Goal: Task Accomplishment & Management: Complete application form

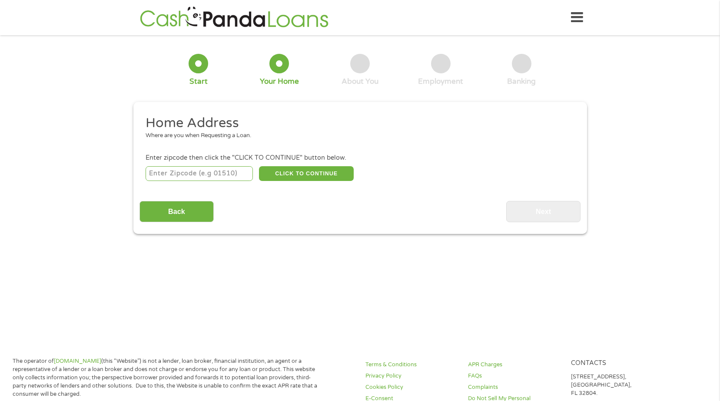
click at [189, 179] on input "number" at bounding box center [199, 173] width 107 height 15
type input "85202"
click at [345, 174] on button "CLICK TO CONTINUE" at bounding box center [306, 173] width 95 height 15
type input "85202"
type input "Mesa"
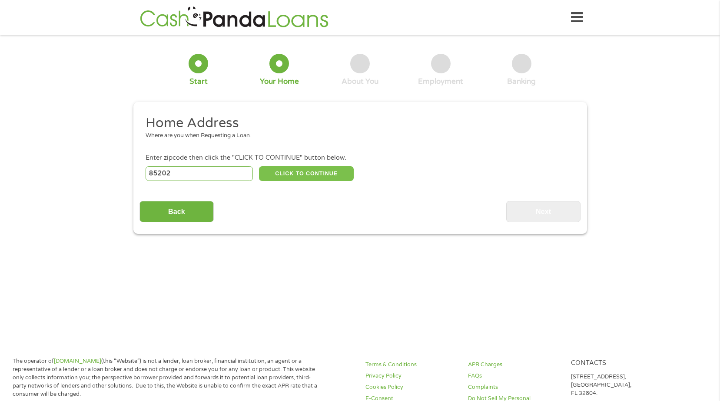
select select "[US_STATE]"
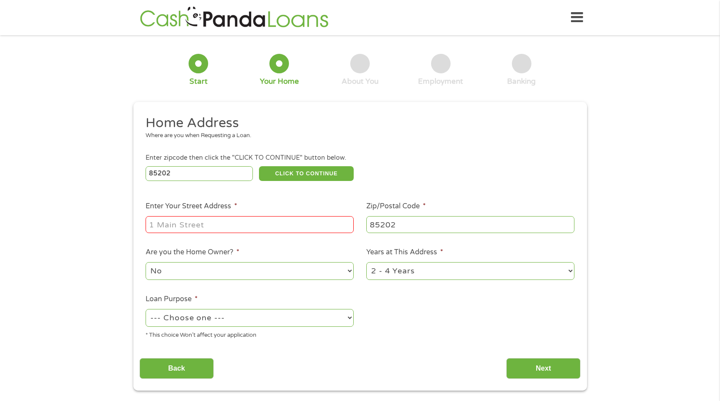
click at [176, 232] on input "Enter Your Street Address *" at bounding box center [250, 224] width 208 height 17
type input "[STREET_ADDRESS]"
click at [573, 272] on select "1 Year or less 1 - 2 Years 2 - 4 Years Over 4 Years" at bounding box center [470, 271] width 208 height 18
select select "60months"
click at [366, 262] on select "1 Year or less 1 - 2 Years 2 - 4 Years Over 4 Years" at bounding box center [470, 271] width 208 height 18
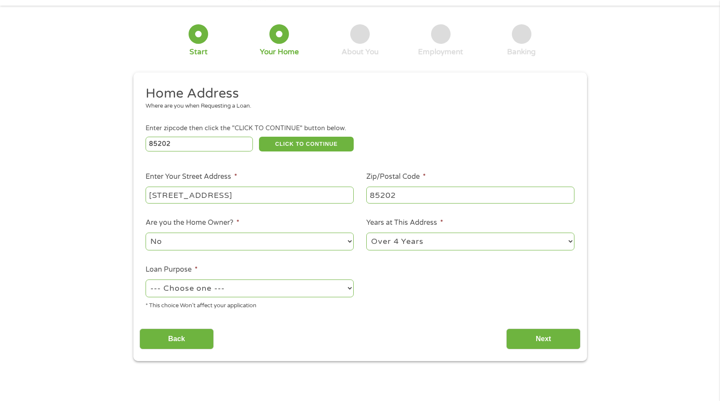
scroll to position [43, 0]
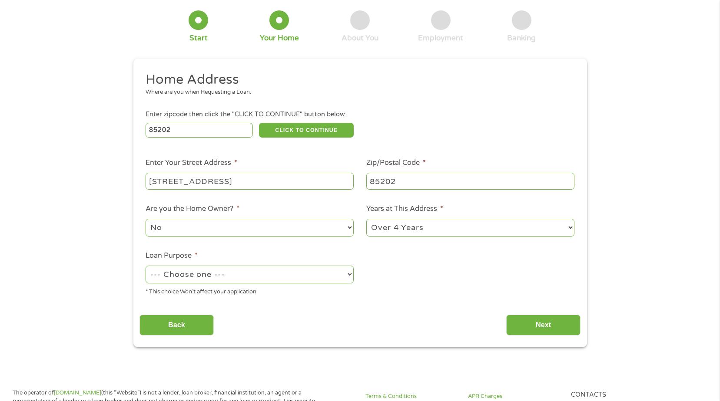
click at [325, 280] on select "--- Choose one --- Pay Bills Debt Consolidation Home Improvement Major Purchase…" at bounding box center [250, 275] width 208 height 18
select select "shorttermcash"
click at [146, 266] on select "--- Choose one --- Pay Bills Debt Consolidation Home Improvement Major Purchase…" at bounding box center [250, 275] width 208 height 18
click at [551, 315] on input "Next" at bounding box center [543, 325] width 74 height 21
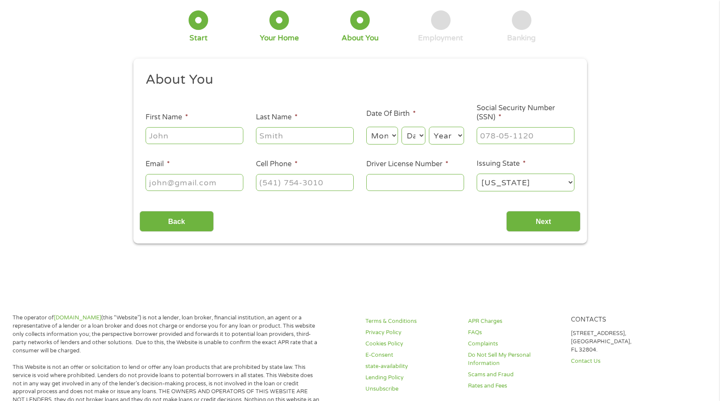
scroll to position [0, 0]
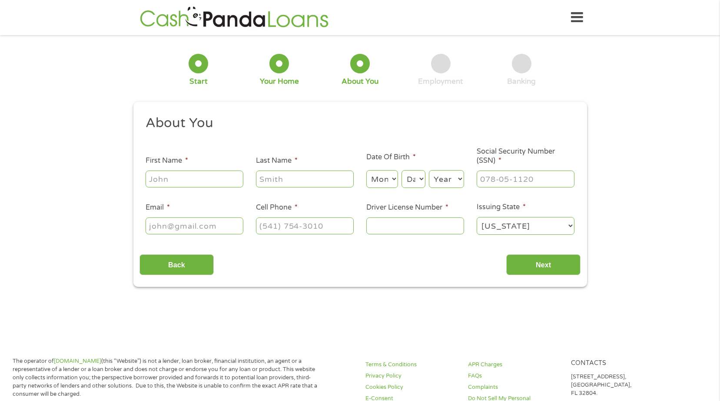
click at [178, 176] on input "First Name *" at bounding box center [195, 179] width 98 height 17
type input "charon"
click at [285, 182] on input "Last Name *" at bounding box center [305, 179] width 98 height 17
type input "[PERSON_NAME]"
click at [392, 182] on select "Month 1 2 3 4 5 6 7 8 9 10 11 12" at bounding box center [382, 179] width 32 height 18
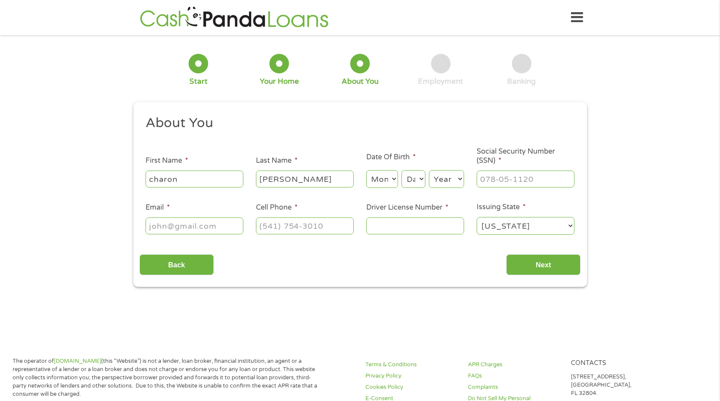
select select "5"
click at [366, 170] on select "Month 1 2 3 4 5 6 7 8 9 10 11 12" at bounding box center [382, 179] width 32 height 18
click at [418, 176] on select "Day 1 2 3 4 5 6 7 8 9 10 11 12 13 14 15 16 17 18 19 20 21 22 23 24 25 26 27 28 …" at bounding box center [412, 179] width 23 height 18
select select "22"
click at [401, 170] on select "Day 1 2 3 4 5 6 7 8 9 10 11 12 13 14 15 16 17 18 19 20 21 22 23 24 25 26 27 28 …" at bounding box center [412, 179] width 23 height 18
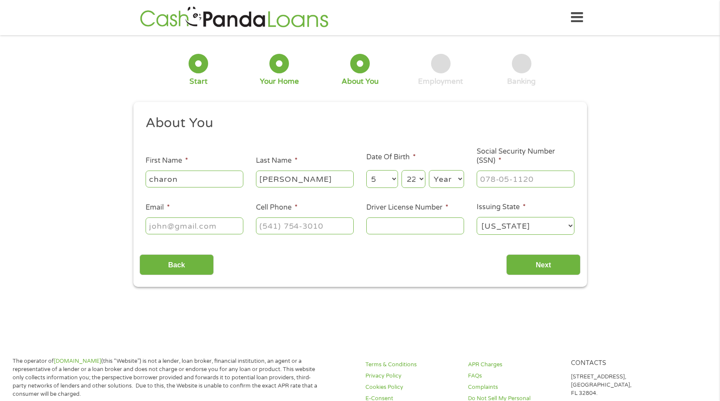
type input "___-__-____"
click at [509, 180] on input "___-__-____" at bounding box center [526, 179] width 98 height 17
click at [439, 170] on div "Year Year [DATE] 2006 2005 2004 2003 2002 2001 2000 1999 1998 1997 1996 1995 19…" at bounding box center [446, 179] width 35 height 21
click at [441, 177] on select "Year [DATE] 2006 2005 2004 2003 2002 2001 2000 1999 1998 1997 1996 1995 1994 19…" at bounding box center [446, 179] width 35 height 18
select select "1991"
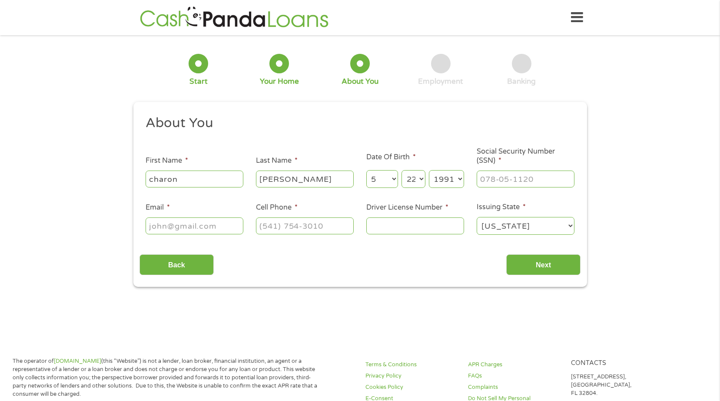
click at [429, 170] on select "Year [DATE] 2006 2005 2004 2003 2002 2001 2000 1999 1998 1997 1996 1995 1994 19…" at bounding box center [446, 179] width 35 height 18
click at [523, 180] on input "___-__-____" at bounding box center [526, 179] width 98 height 17
drag, startPoint x: 547, startPoint y: 174, endPoint x: 467, endPoint y: 164, distance: 80.2
click at [467, 164] on ul "About You This field is hidden when viewing the form Title * --- Choose one ---…" at bounding box center [359, 179] width 441 height 128
type input "600-08-4058"
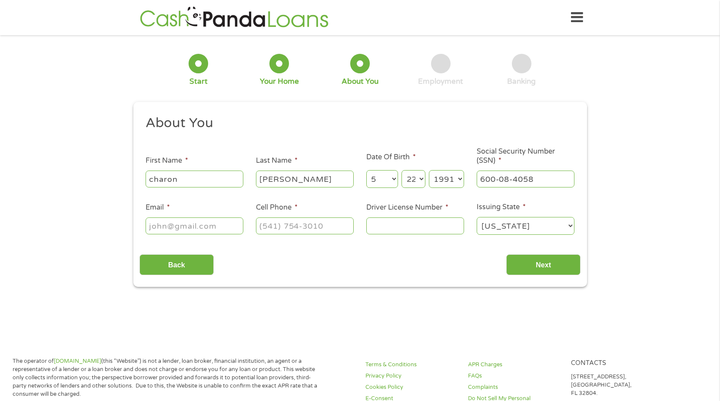
click at [178, 222] on input "Email *" at bounding box center [195, 226] width 98 height 17
type input "[EMAIL_ADDRESS][DOMAIN_NAME]"
click at [335, 233] on input "[PHONE_NUMBER]" at bounding box center [305, 226] width 98 height 17
type input "[PHONE_NUMBER]"
click at [377, 222] on input "Driver License Number *" at bounding box center [415, 226] width 98 height 17
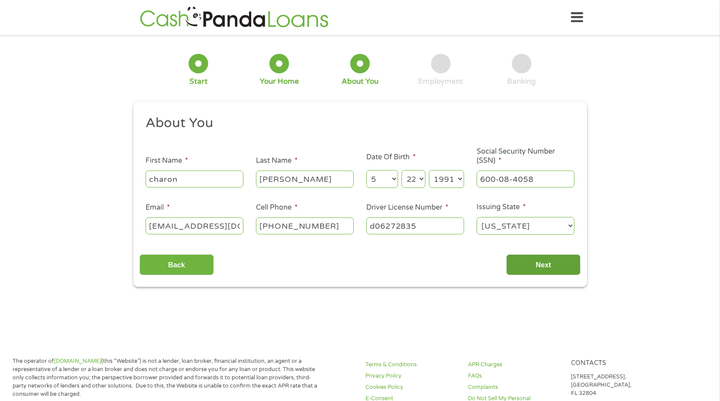
type input "d06272835"
click at [562, 262] on input "Next" at bounding box center [543, 265] width 74 height 21
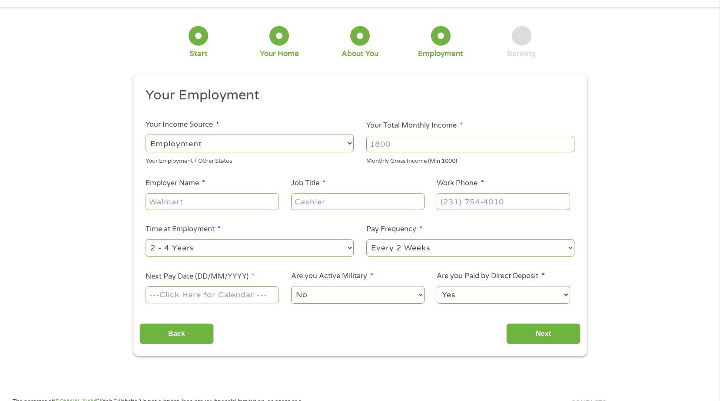
scroll to position [43, 0]
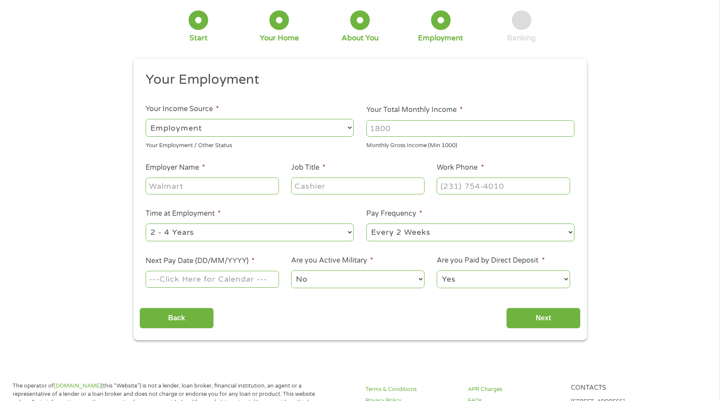
click at [268, 130] on select "--- Choose one --- Employment [DEMOGRAPHIC_DATA] Benefits" at bounding box center [250, 128] width 208 height 18
click at [146, 119] on select "--- Choose one --- Employment [DEMOGRAPHIC_DATA] Benefits" at bounding box center [250, 128] width 208 height 18
click at [394, 129] on input "Your Total Monthly Income *" at bounding box center [470, 128] width 208 height 17
type input "3"
click at [377, 125] on input "35000" at bounding box center [470, 128] width 208 height 17
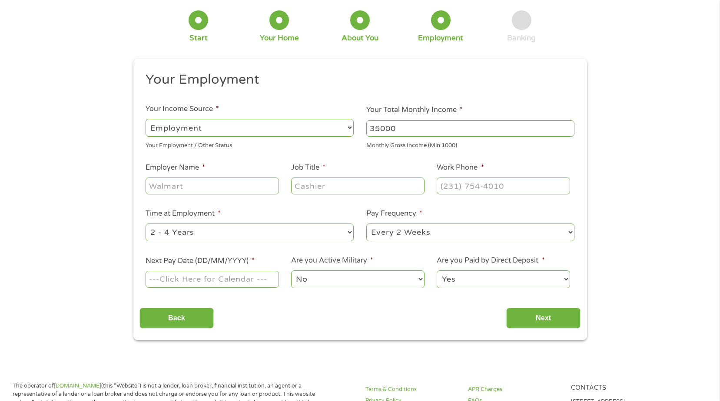
click at [379, 125] on input "35000" at bounding box center [470, 128] width 208 height 17
type input "35000"
click at [180, 184] on input "Employer Name *" at bounding box center [212, 186] width 133 height 17
type input "amazon"
click at [325, 189] on input "Job Title *" at bounding box center [357, 186] width 133 height 17
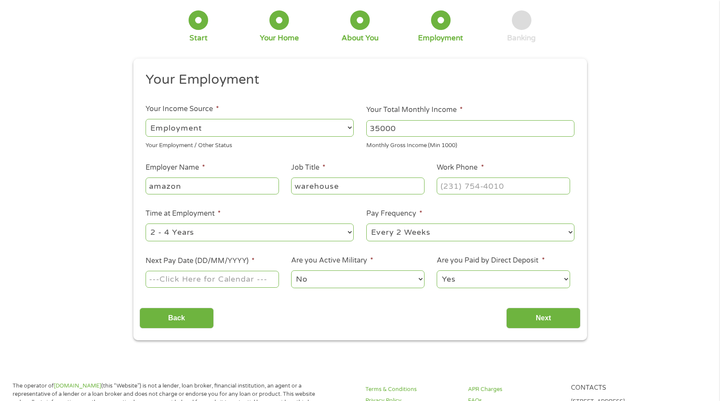
type input "warehouse"
click at [479, 186] on input "(___) ___-____" at bounding box center [503, 186] width 133 height 17
click at [446, 189] on input "(___) ___-____" at bounding box center [503, 186] width 133 height 17
type input "[PHONE_NUMBER]"
click at [244, 232] on select "--- Choose one --- 1 Year or less 1 - 2 Years 2 - 4 Years Over 4 Years" at bounding box center [250, 233] width 208 height 18
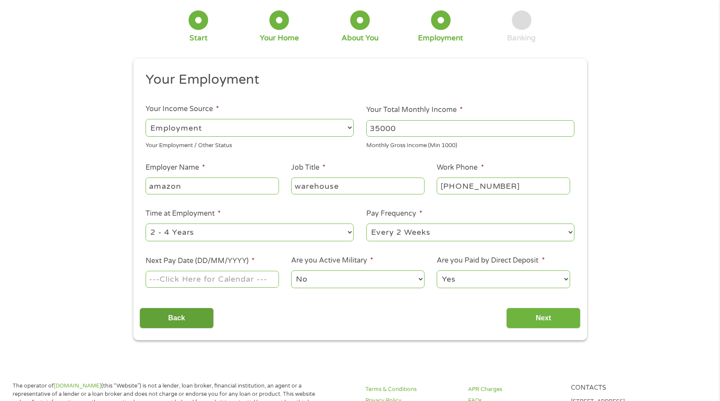
click at [208, 310] on input "Back" at bounding box center [176, 318] width 74 height 21
click at [554, 232] on select "--- Choose one --- Every 2 Weeks Every Week Monthly Semi-Monthly" at bounding box center [470, 233] width 208 height 18
select select "weekly"
click at [366, 224] on select "--- Choose one --- Every 2 Weeks Every Week Monthly Semi-Monthly" at bounding box center [470, 233] width 208 height 18
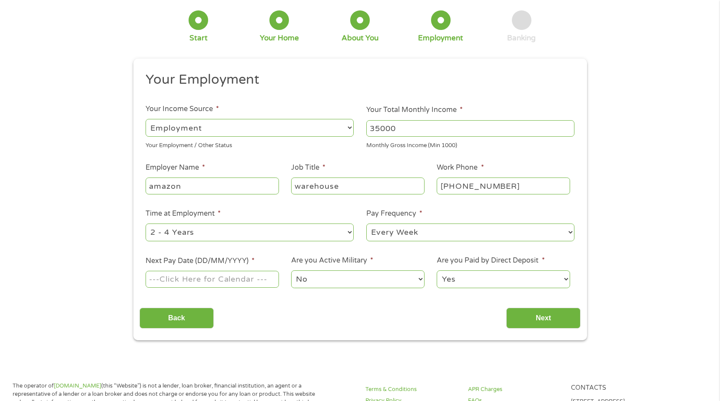
scroll to position [3, 3]
click at [238, 275] on main "1 Start 2 Your Home 3 About You 4 Employment 5 Banking 6 This field is hidden w…" at bounding box center [360, 178] width 720 height 361
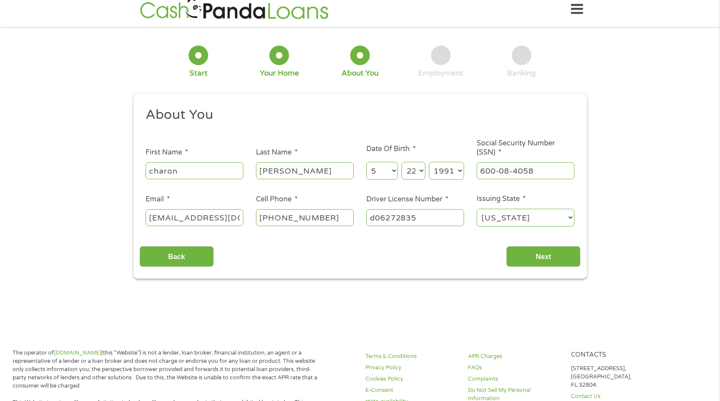
scroll to position [0, 0]
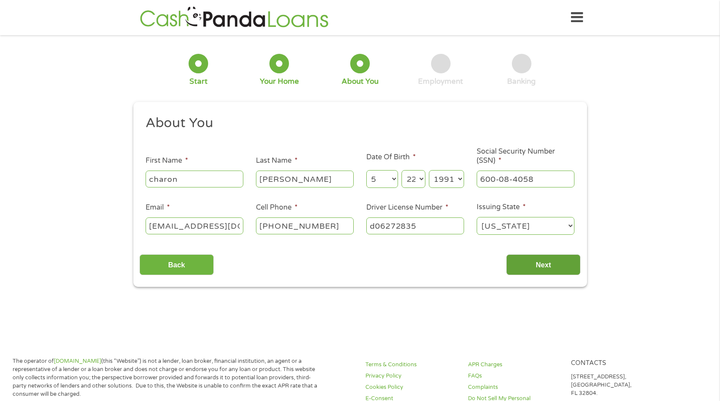
click at [555, 264] on input "Next" at bounding box center [543, 265] width 74 height 21
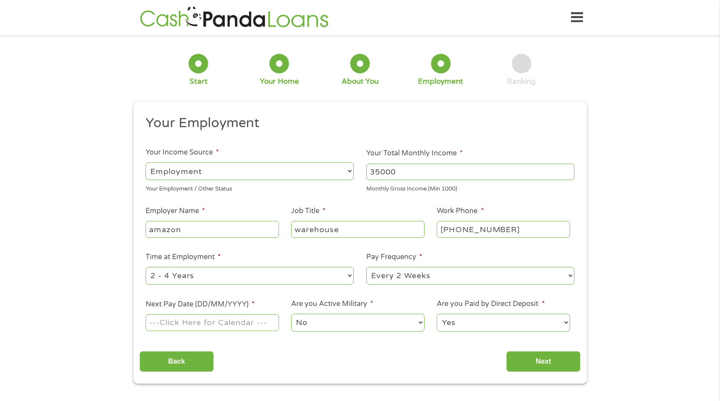
click at [188, 319] on input "Next Pay Date (DD/MM/YYYY) *" at bounding box center [212, 323] width 133 height 17
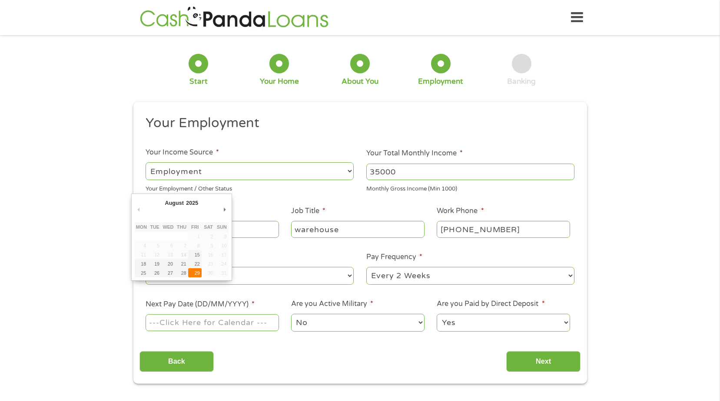
type input "[DATE]"
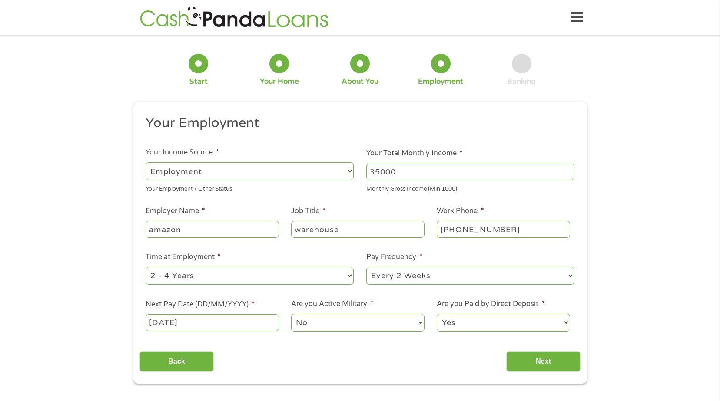
click at [321, 276] on select "--- Choose one --- 1 Year or less 1 - 2 Years 2 - 4 Years Over 4 Years" at bounding box center [250, 276] width 208 height 18
select select "60months"
click at [146, 267] on select "--- Choose one --- 1 Year or less 1 - 2 Years 2 - 4 Years Over 4 Years" at bounding box center [250, 276] width 208 height 18
click at [536, 361] on input "Next" at bounding box center [543, 362] width 74 height 21
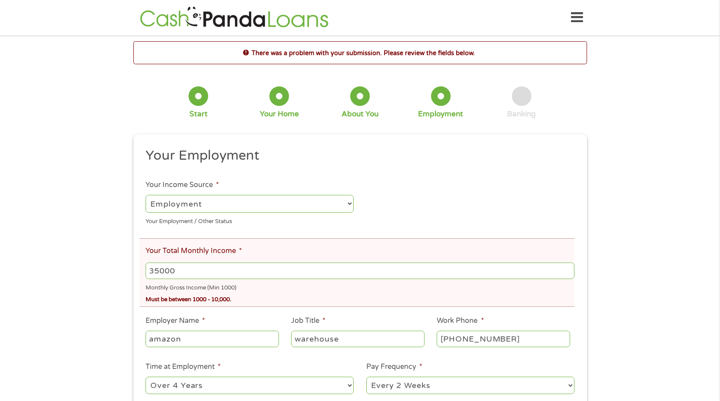
click at [159, 269] on input "35000" at bounding box center [360, 271] width 428 height 17
type input "10000"
drag, startPoint x: 187, startPoint y: 270, endPoint x: 106, endPoint y: 259, distance: 81.5
click at [124, 266] on div "There was a problem with your submission. Please review the fields below. 1 Sta…" at bounding box center [360, 267] width 720 height 452
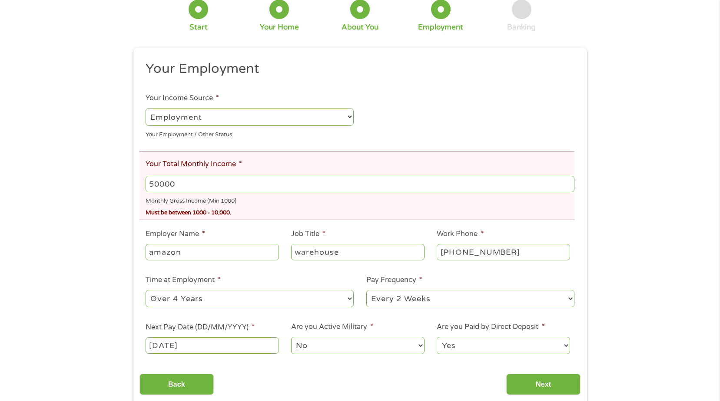
scroll to position [130, 0]
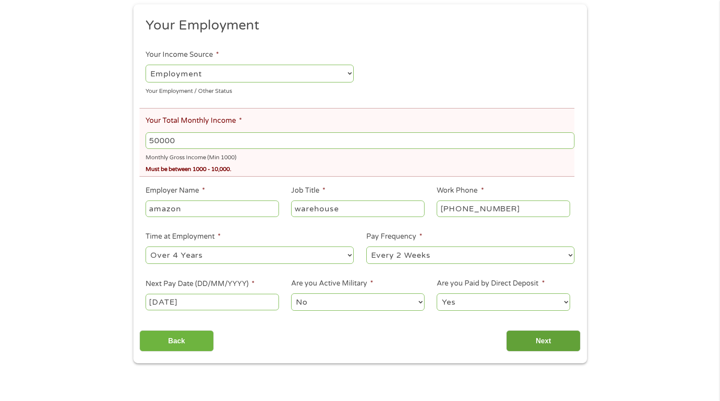
type input "50000"
click at [569, 343] on input "Next" at bounding box center [543, 341] width 74 height 21
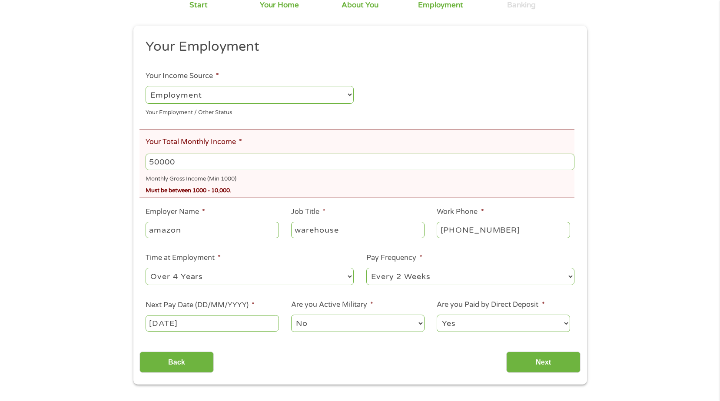
click at [557, 346] on div "Back Next" at bounding box center [359, 359] width 441 height 27
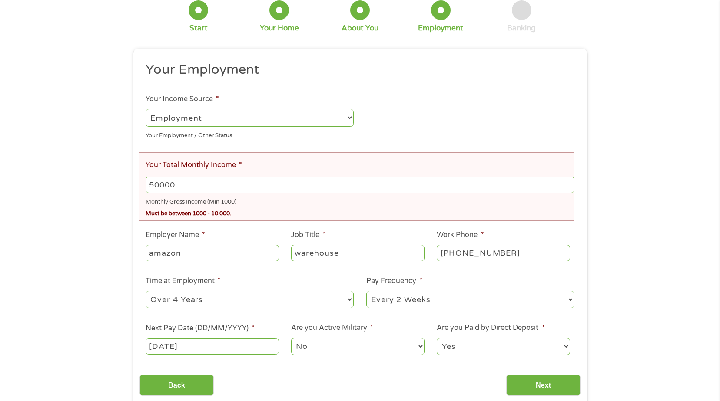
scroll to position [10, 0]
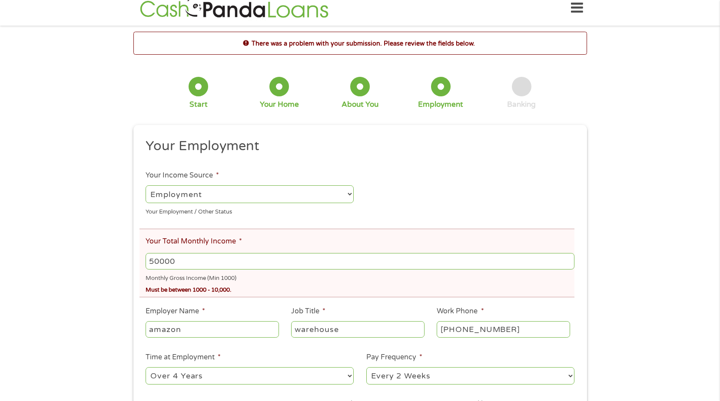
click at [555, 339] on ul "Your Employment Your Income Source * --- Choose one --- Employment [DEMOGRAPHIC…" at bounding box center [359, 289] width 441 height 302
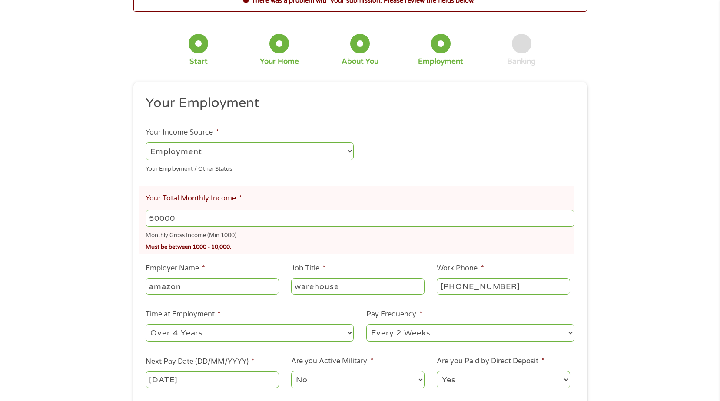
scroll to position [0, 0]
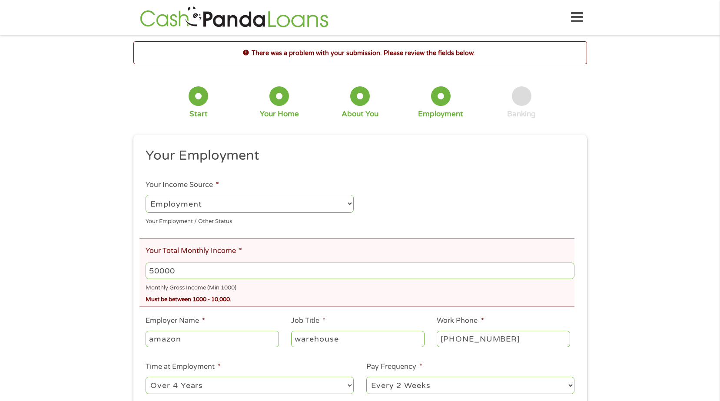
drag, startPoint x: 192, startPoint y: 271, endPoint x: 69, endPoint y: 253, distance: 124.7
click at [73, 255] on div "There was a problem with your submission. Please review the fields below. 1 Sta…" at bounding box center [360, 267] width 720 height 452
type input "50"
type input "5"
type input "35"
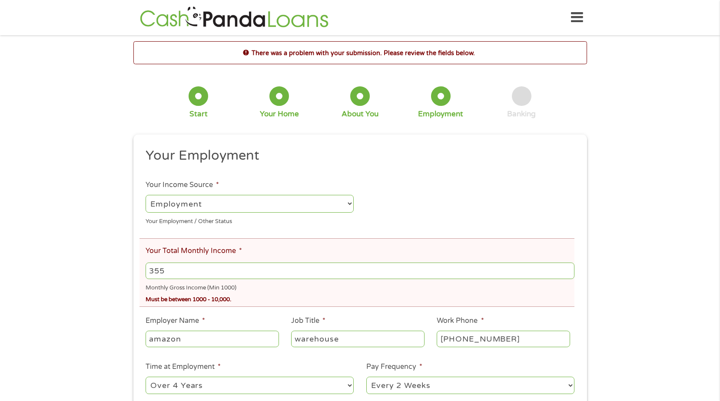
type input "35"
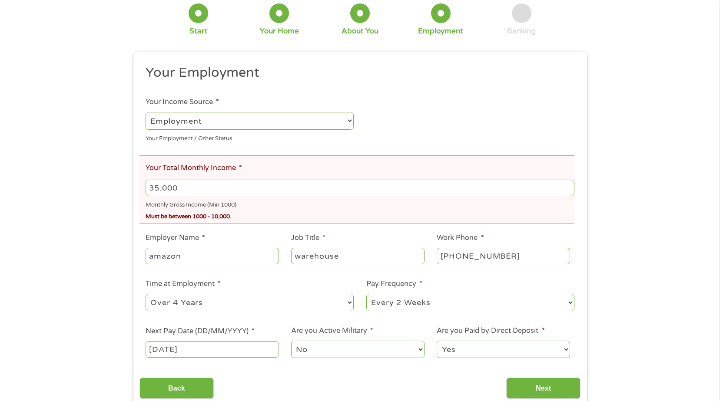
scroll to position [87, 0]
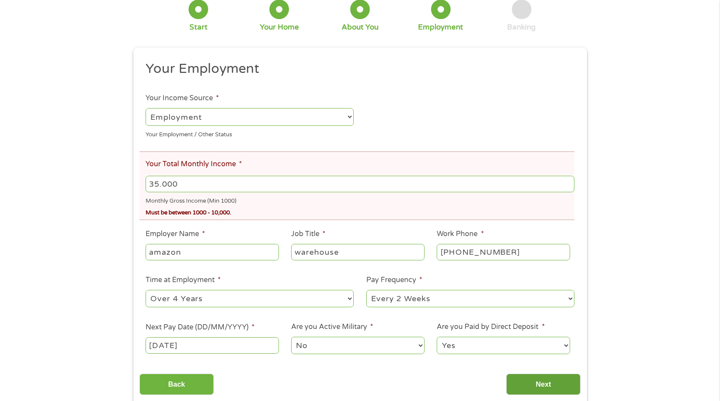
type input "35.000"
click at [532, 391] on input "Next" at bounding box center [543, 384] width 74 height 21
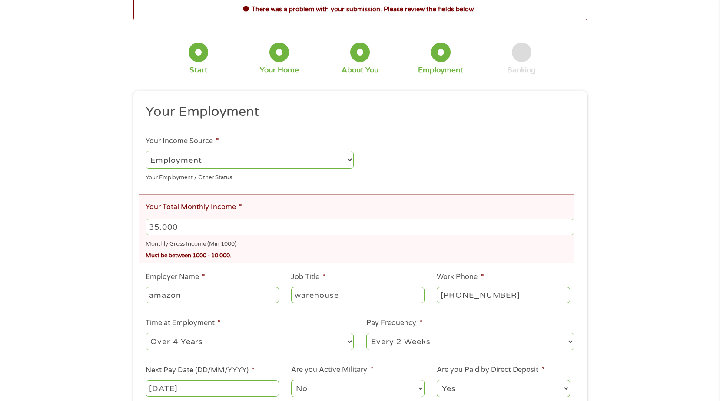
scroll to position [0, 0]
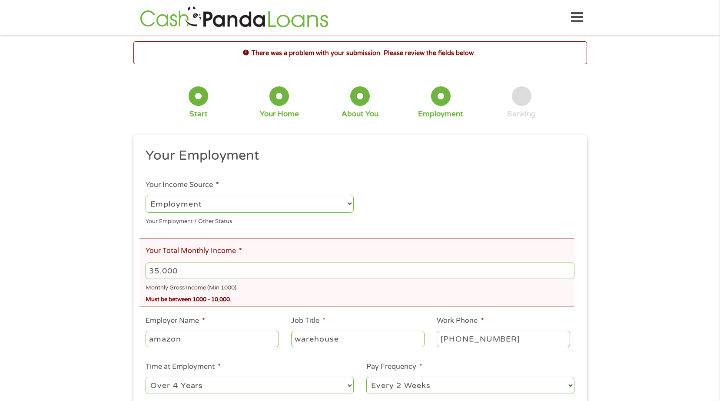
drag, startPoint x: 177, startPoint y: 269, endPoint x: 92, endPoint y: 251, distance: 87.4
click at [92, 251] on div "There was a problem with your submission. Please review the fields below. 1 Sta…" at bounding box center [360, 267] width 720 height 452
type input "1"
click at [578, 16] on icon at bounding box center [577, 17] width 12 height 21
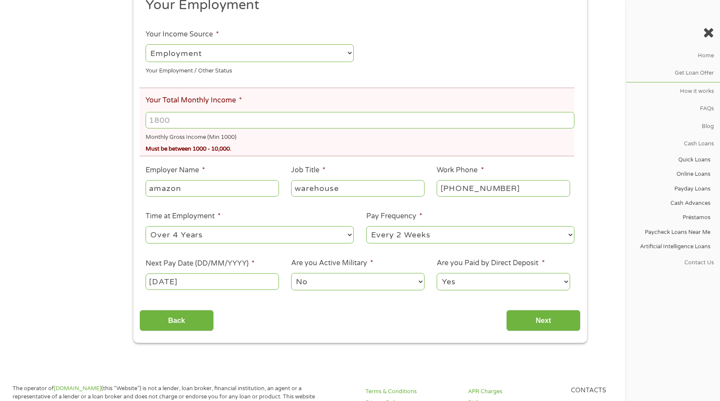
scroll to position [130, 0]
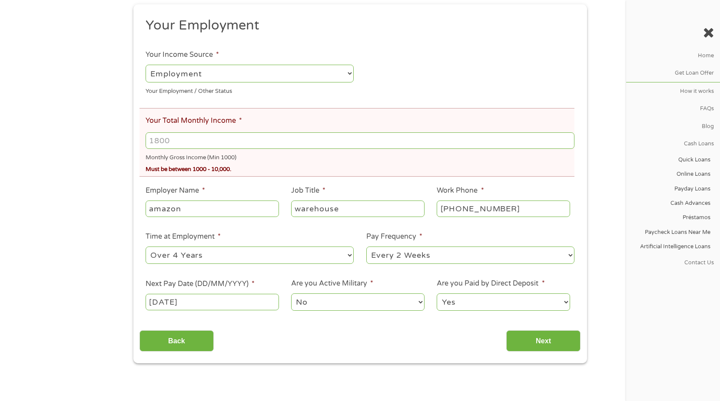
click at [197, 145] on input "Your Total Monthly Income *" at bounding box center [360, 141] width 428 height 17
drag, startPoint x: 197, startPoint y: 145, endPoint x: 435, endPoint y: 15, distance: 271.0
click at [435, 15] on div "This field is hidden when viewing the form gclid This field is hidden when view…" at bounding box center [360, 183] width 454 height 359
click at [163, 140] on input "35" at bounding box center [360, 141] width 428 height 17
click at [570, 140] on input "1000" at bounding box center [360, 141] width 428 height 17
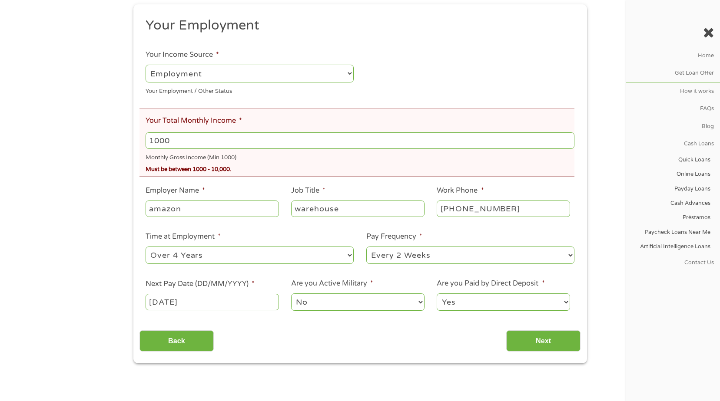
click at [566, 143] on input "1000" at bounding box center [360, 141] width 428 height 17
click at [568, 138] on input "1001" at bounding box center [360, 141] width 428 height 17
click at [568, 138] on input "1002" at bounding box center [360, 141] width 428 height 17
click at [568, 138] on input "1003" at bounding box center [360, 141] width 428 height 17
click at [568, 138] on input "1004" at bounding box center [360, 141] width 428 height 17
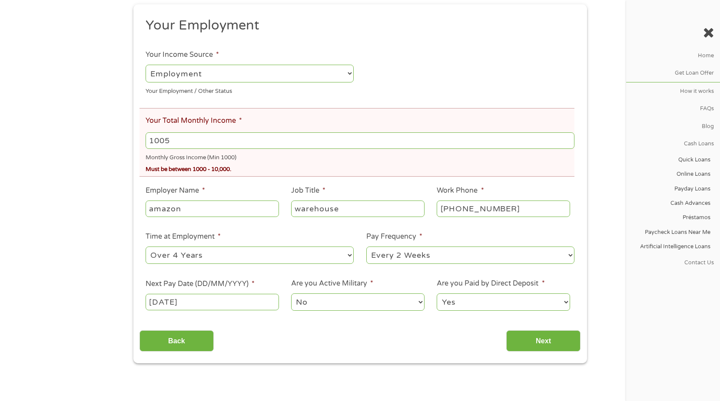
click at [568, 138] on input "1005" at bounding box center [360, 141] width 428 height 17
click at [568, 138] on input "2220" at bounding box center [360, 141] width 428 height 17
type input "3135"
click at [568, 138] on input "3135" at bounding box center [360, 141] width 428 height 17
click at [525, 340] on input "Next" at bounding box center [543, 341] width 74 height 21
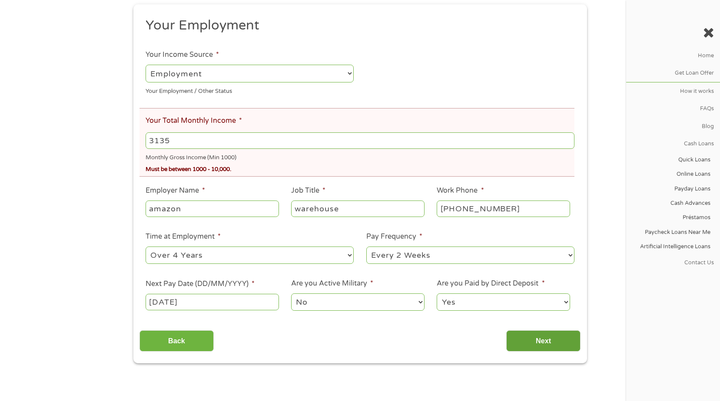
click at [525, 340] on input "Next" at bounding box center [543, 341] width 74 height 21
click at [379, 317] on ul "Your Employment Your Income Source * --- Choose one --- Employment [DEMOGRAPHIC…" at bounding box center [359, 168] width 441 height 302
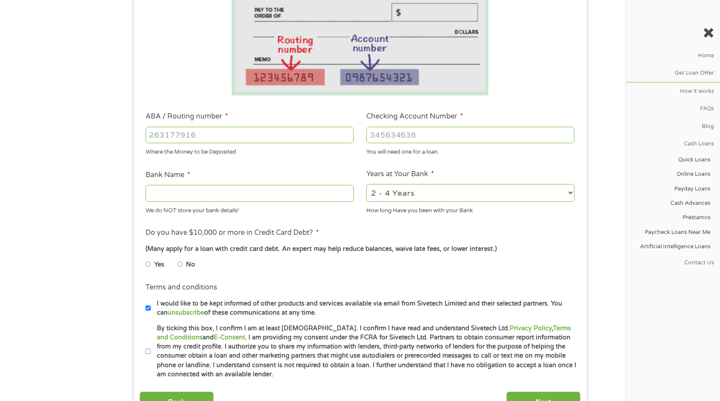
scroll to position [174, 0]
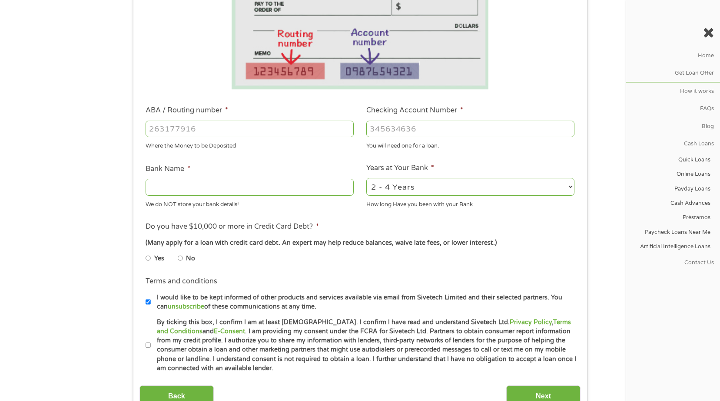
click at [208, 131] on input "ABA / Routing number *" at bounding box center [250, 129] width 208 height 17
type input "122105278"
type input "[PERSON_NAME] FARGO BANK NA [US_STATE]"
type input "122105278"
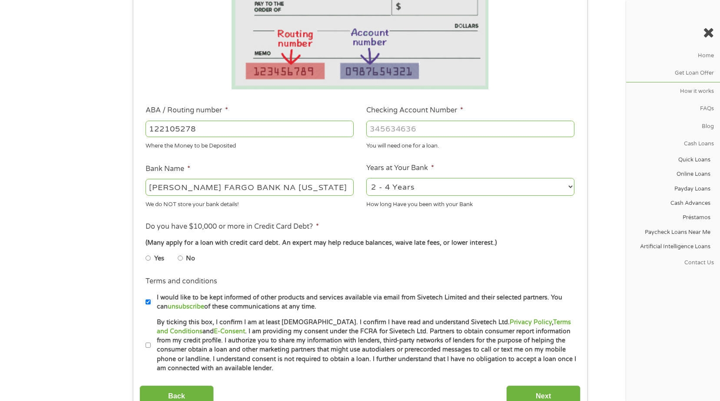
click at [431, 116] on li "Checking Account Number * You will need one for a loan." at bounding box center [470, 127] width 221 height 45
click at [430, 125] on input "Checking Account Number *" at bounding box center [470, 129] width 208 height 17
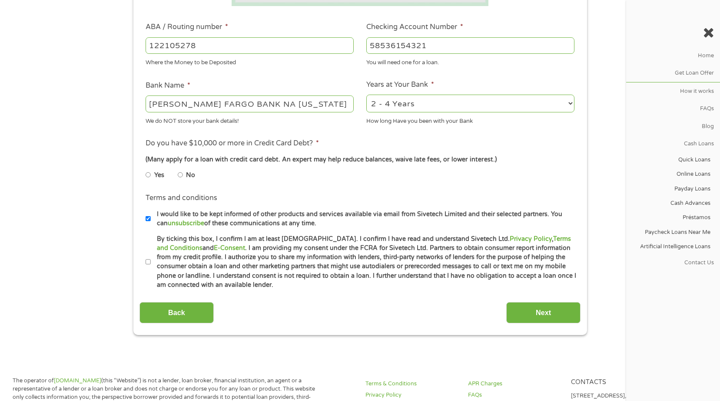
scroll to position [261, 0]
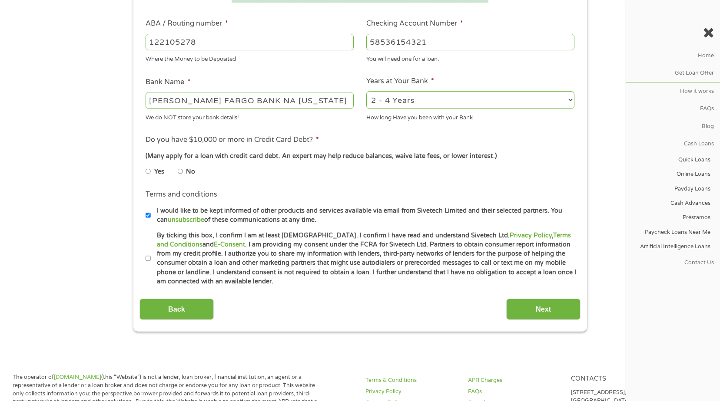
type input "58536154321"
click at [568, 102] on select "2 - 4 Years 6 - 12 Months 1 - 2 Years Over 4 Years" at bounding box center [470, 100] width 208 height 18
select select "60months"
click at [366, 91] on select "2 - 4 Years 6 - 12 Months 1 - 2 Years Over 4 Years" at bounding box center [470, 100] width 208 height 18
click at [180, 174] on input "No" at bounding box center [180, 172] width 5 height 14
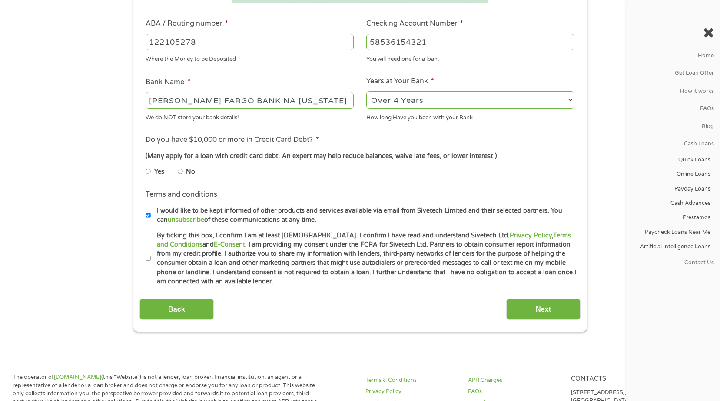
radio input "true"
click at [147, 213] on input "I would like to be kept informed of other products and services available via e…" at bounding box center [148, 216] width 5 height 14
checkbox input "false"
click at [146, 258] on input "By ticking this box, I confirm I am at least [DEMOGRAPHIC_DATA]. I confirm I ha…" at bounding box center [148, 259] width 5 height 14
checkbox input "true"
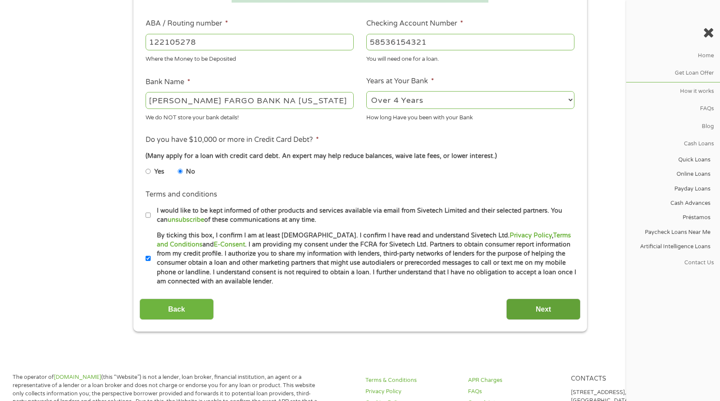
click at [567, 306] on input "Next" at bounding box center [543, 309] width 74 height 21
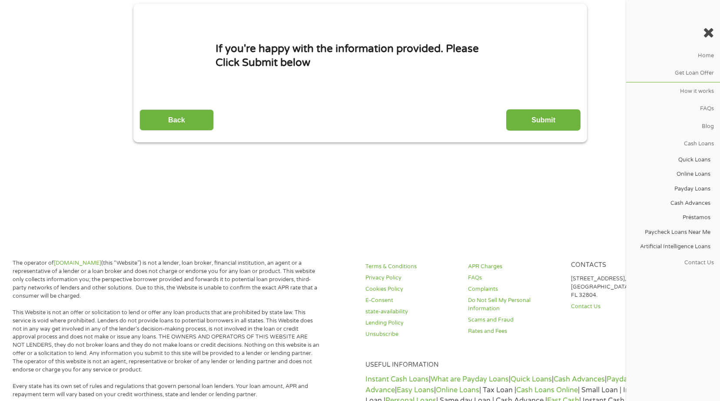
scroll to position [0, 0]
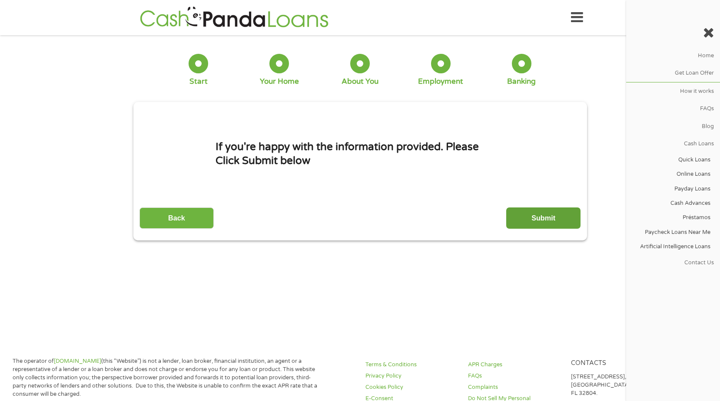
click at [541, 221] on input "Submit" at bounding box center [543, 218] width 74 height 21
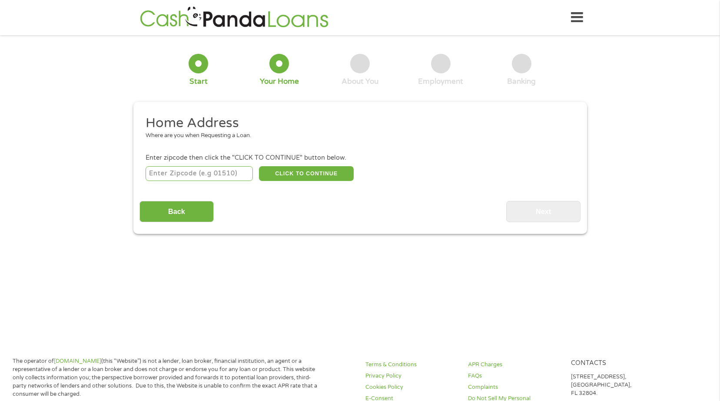
click at [587, 10] on header "Home Get Loan Offer How it works FAQs Blog Cash Loans Quick Loans Online Loans …" at bounding box center [360, 17] width 720 height 35
click at [584, 19] on header "Home Get Loan Offer How it works FAQs Blog Cash Loans Quick Loans Online Loans …" at bounding box center [360, 17] width 720 height 35
click at [573, 14] on icon at bounding box center [577, 17] width 12 height 21
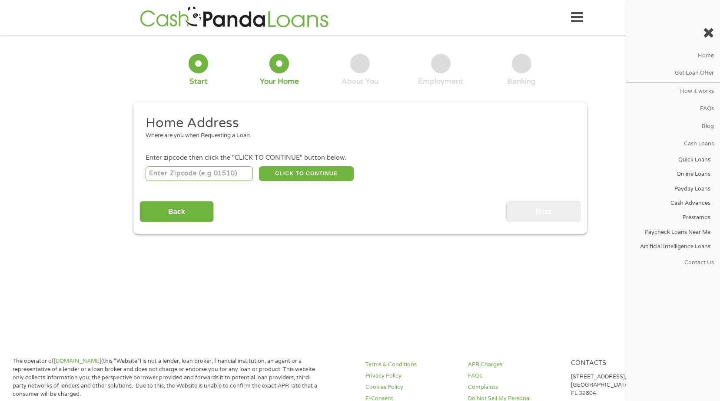
click at [573, 14] on icon at bounding box center [577, 17] width 12 height 21
click at [690, 77] on link "Get Loan Offer" at bounding box center [673, 73] width 94 height 17
